Goal: Navigation & Orientation: Find specific page/section

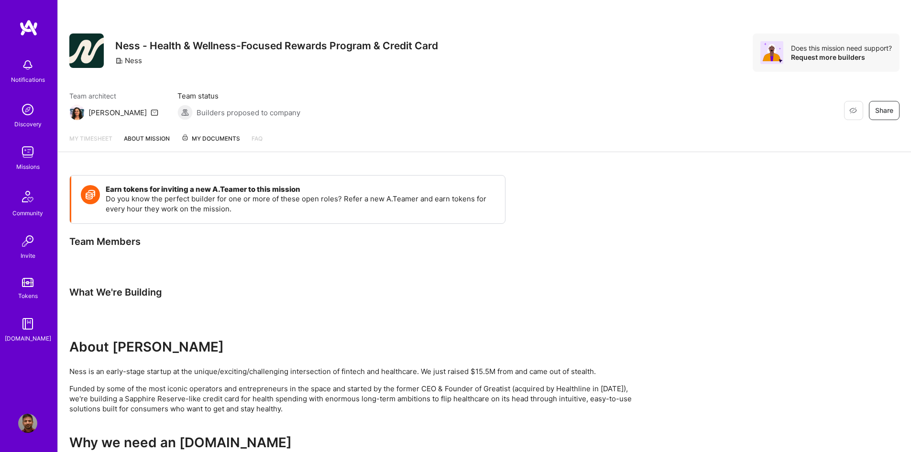
click at [28, 156] on img at bounding box center [27, 152] width 19 height 19
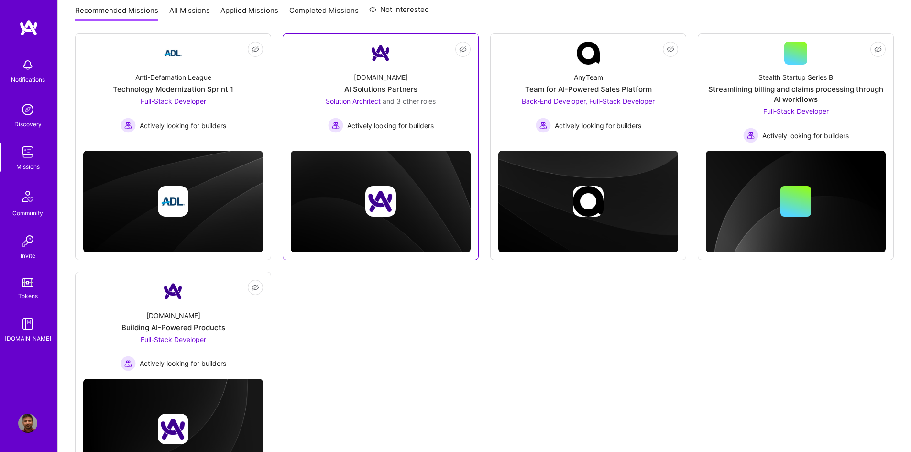
scroll to position [43, 0]
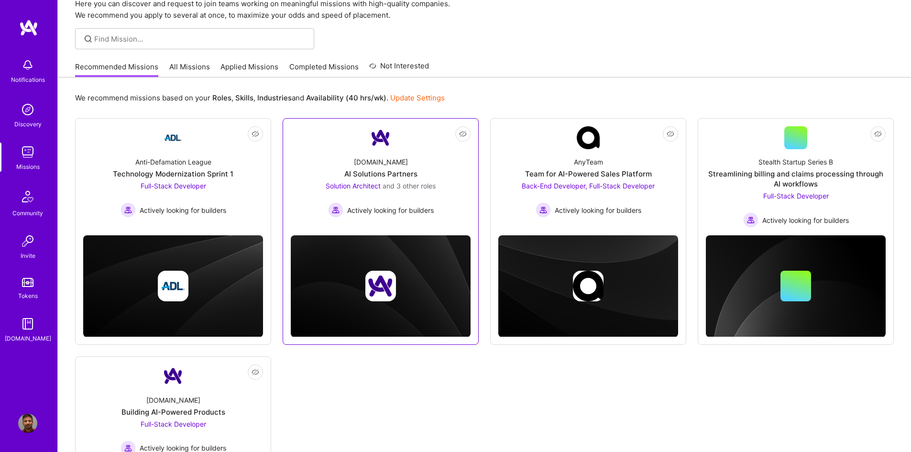
click at [427, 184] on span "and 3 other roles" at bounding box center [409, 186] width 53 height 8
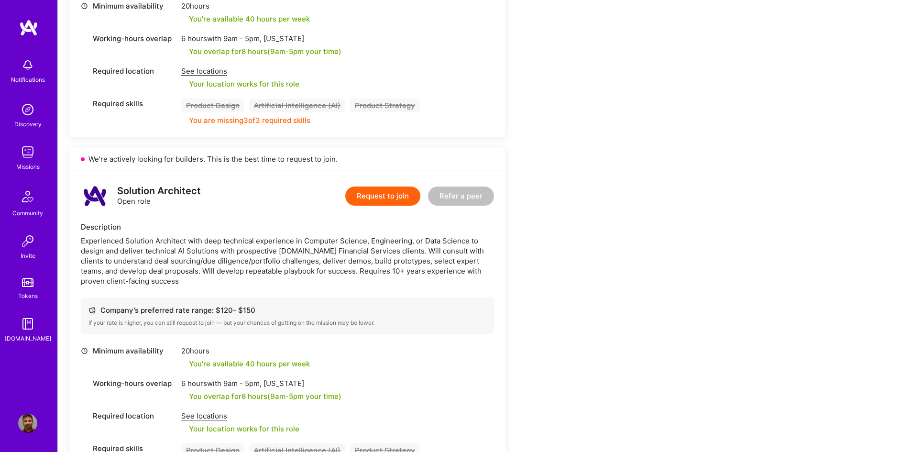
scroll to position [1052, 0]
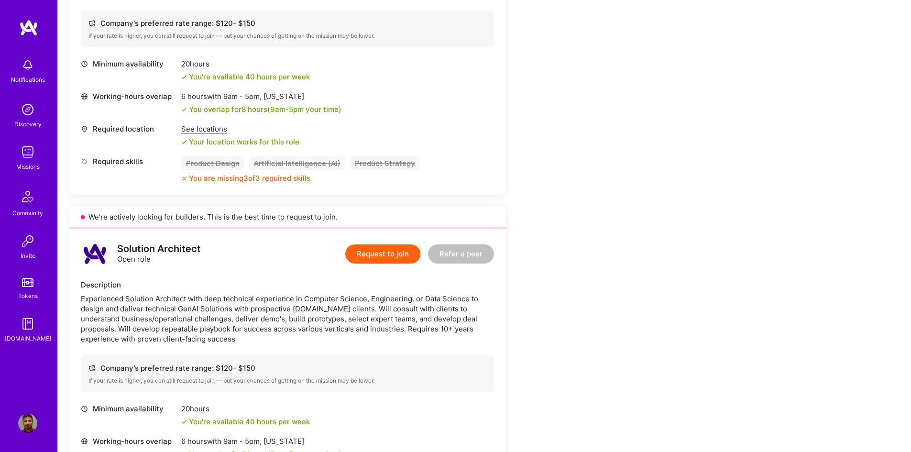
click at [29, 148] on img at bounding box center [27, 152] width 19 height 19
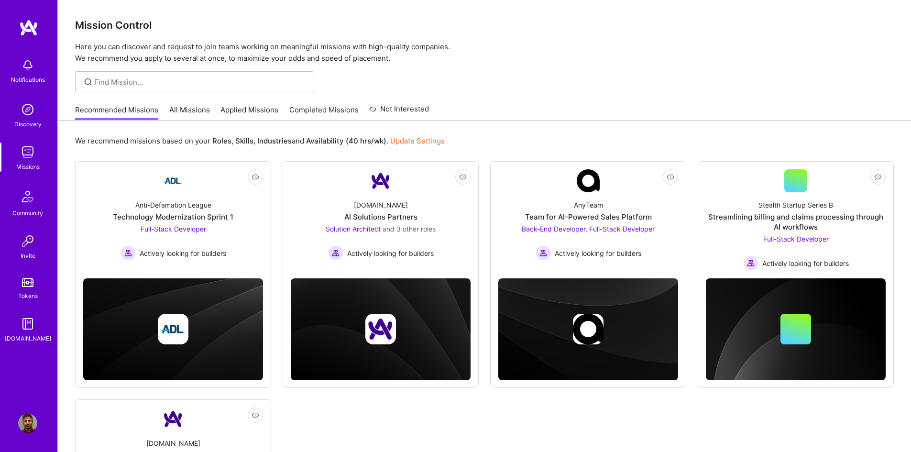
click at [193, 112] on link "All Missions" at bounding box center [189, 113] width 41 height 16
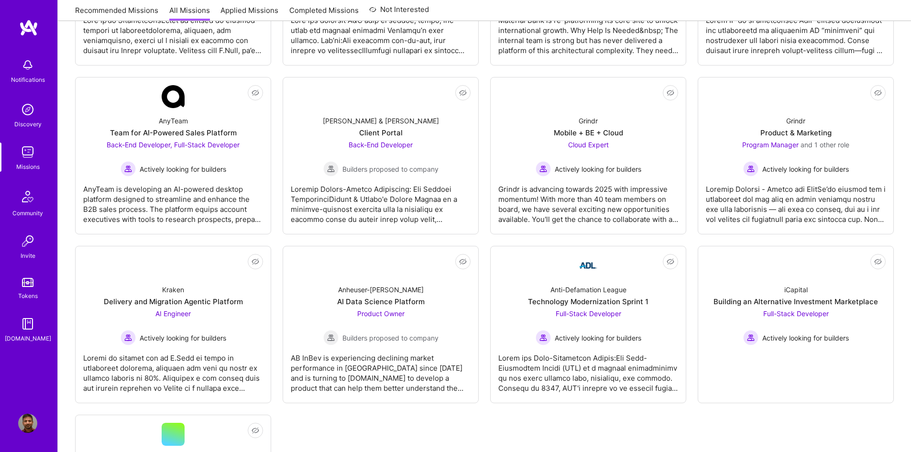
scroll to position [2051, 0]
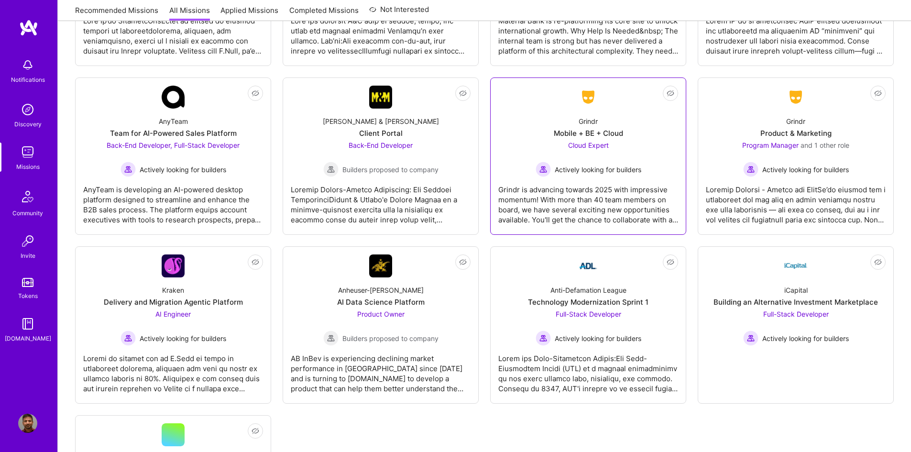
click at [617, 172] on span "Actively looking for builders" at bounding box center [598, 170] width 87 height 10
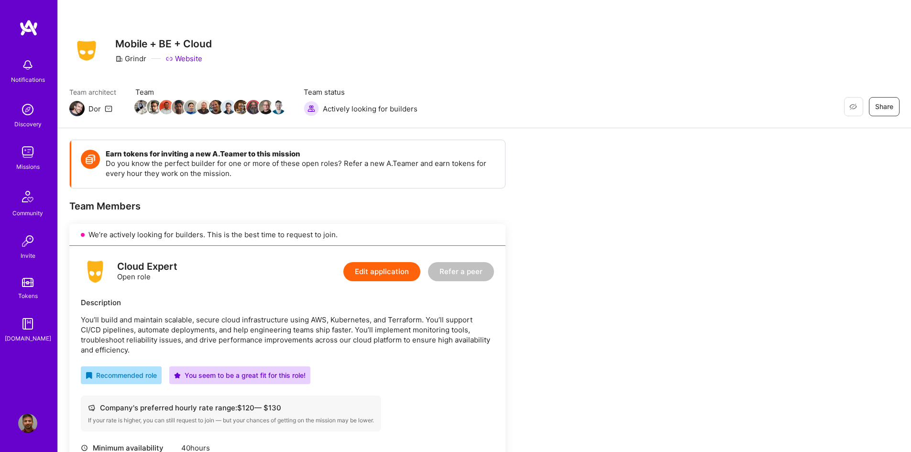
click at [22, 150] on img at bounding box center [27, 152] width 19 height 19
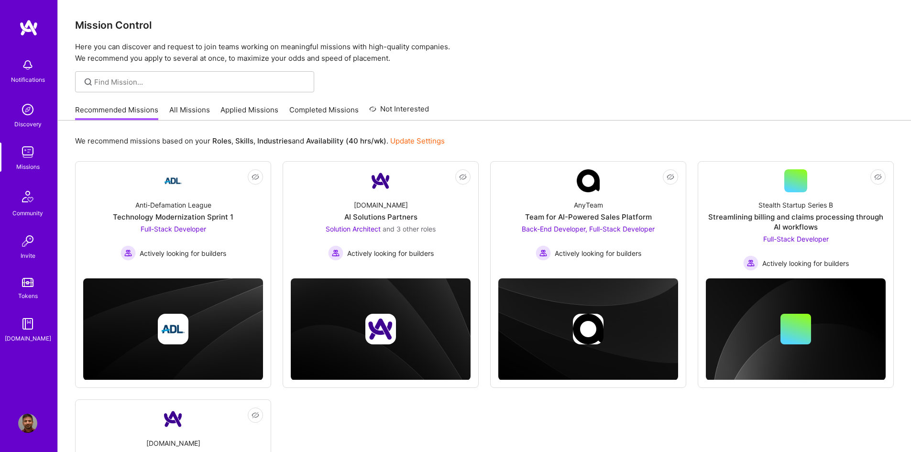
click at [240, 111] on link "Applied Missions" at bounding box center [250, 113] width 58 height 16
